Goal: Transaction & Acquisition: Purchase product/service

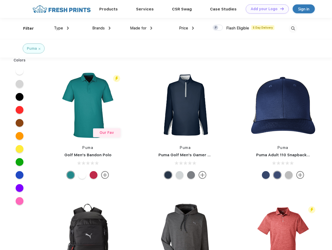
scroll to position [0, 0]
click at [265, 9] on link "Add your Logo Design Tool" at bounding box center [267, 8] width 43 height 9
click at [0, 0] on div "Design Tool" at bounding box center [0, 0] width 0 height 0
click at [280, 9] on link "Add your Logo Design Tool" at bounding box center [267, 8] width 43 height 9
click at [25, 28] on div "Filter" at bounding box center [28, 29] width 11 height 6
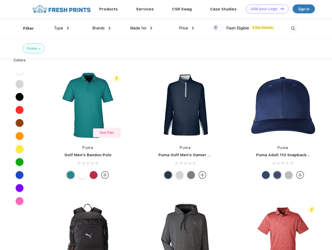
click at [62, 28] on span "Type" at bounding box center [58, 28] width 9 height 5
click at [101, 28] on span "Brands" at bounding box center [98, 28] width 13 height 5
click at [141, 28] on span "Made for" at bounding box center [138, 28] width 16 height 5
click at [187, 28] on span "Price" at bounding box center [183, 28] width 9 height 5
click at [218, 28] on div at bounding box center [218, 28] width 10 height 6
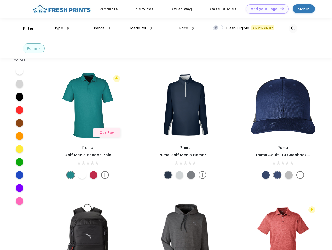
click at [216, 28] on input "checkbox" at bounding box center [214, 25] width 3 height 3
click at [293, 28] on img at bounding box center [293, 28] width 9 height 9
